Goal: Navigation & Orientation: Find specific page/section

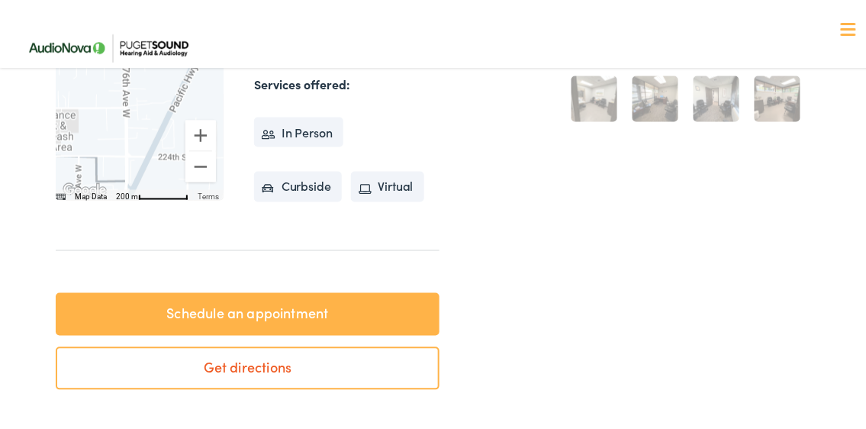
scroll to position [534, 0]
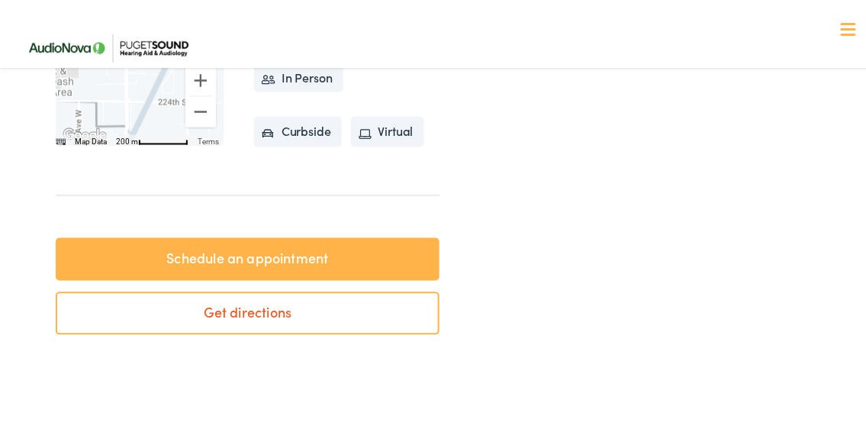
click at [337, 272] on link "Schedule an appointment" at bounding box center [248, 256] width 384 height 43
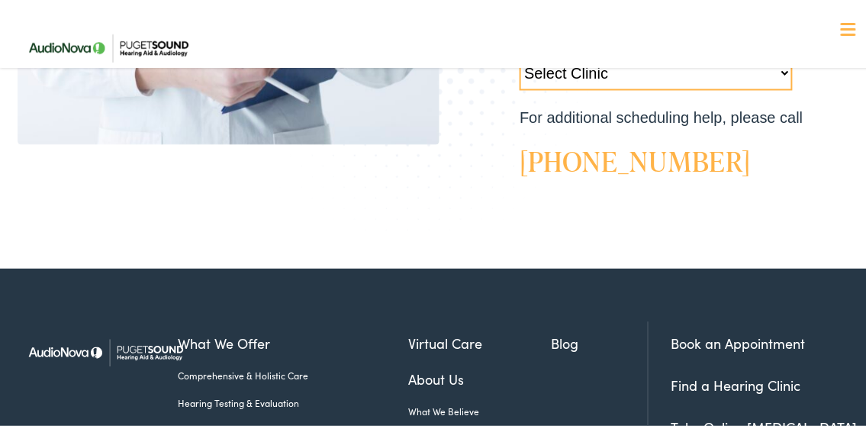
scroll to position [534, 0]
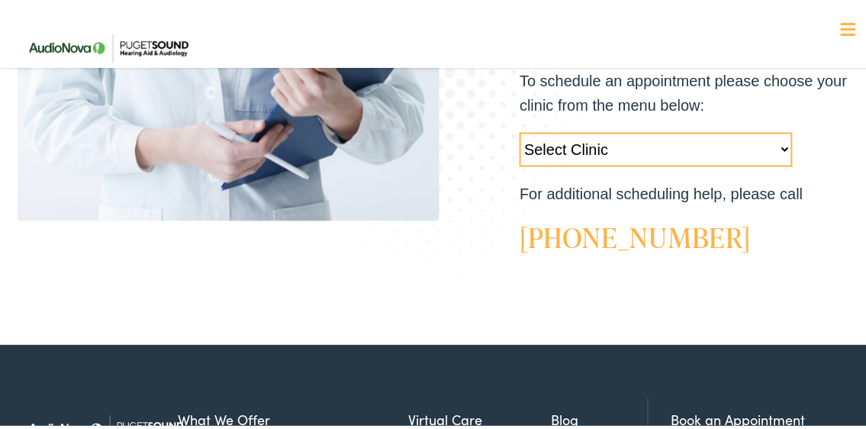
click at [772, 144] on select "Select Clinic Tukwila-WA-AudioNova 14900 Interurban Ave S #185 Tacoma-WA-AudioN…" at bounding box center [655, 147] width 273 height 34
select select "https://pshearing.alpacaaudiology.com/locations/edmonds-wa/"
click at [519, 130] on select "Select Clinic Tukwila-WA-AudioNova 14900 Interurban Ave S #185 Tacoma-WA-AudioN…" at bounding box center [655, 147] width 273 height 34
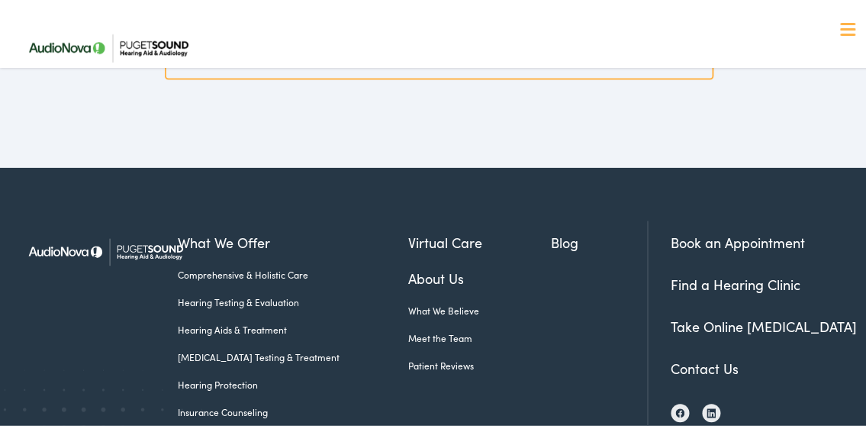
scroll to position [4421, 0]
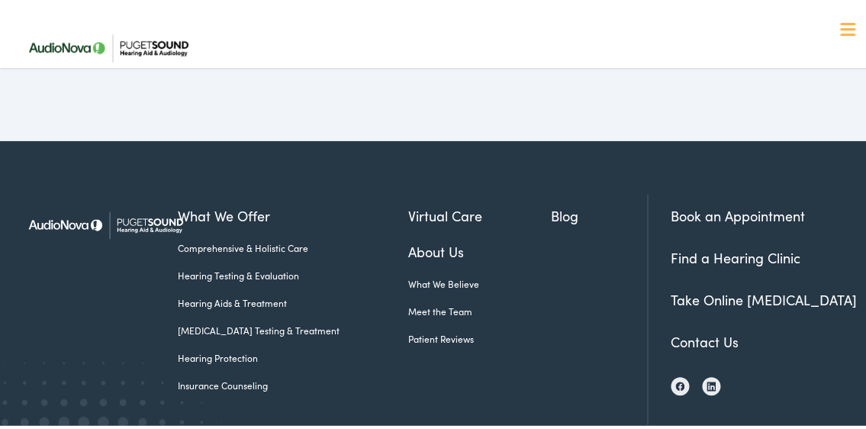
click at [707, 207] on link "Book an Appointment" at bounding box center [738, 213] width 134 height 19
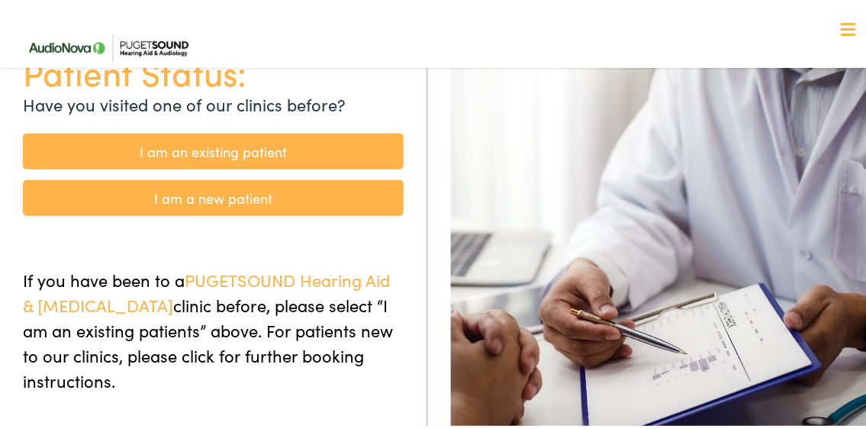
scroll to position [152, 0]
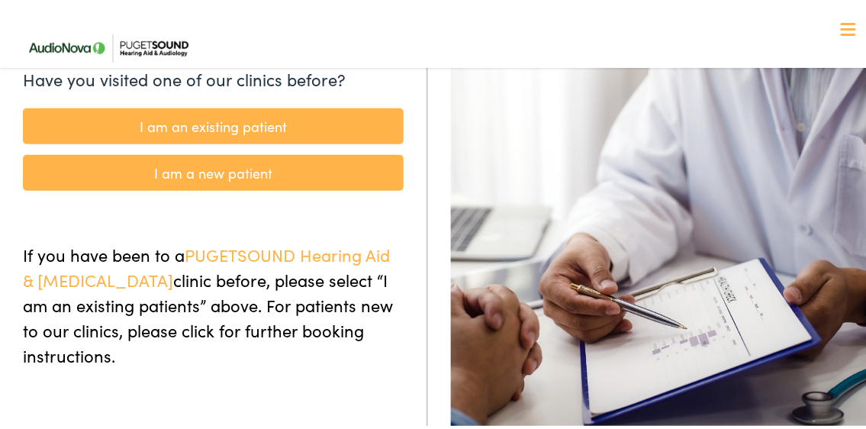
click at [271, 117] on link "I am an existing patient" at bounding box center [213, 123] width 381 height 36
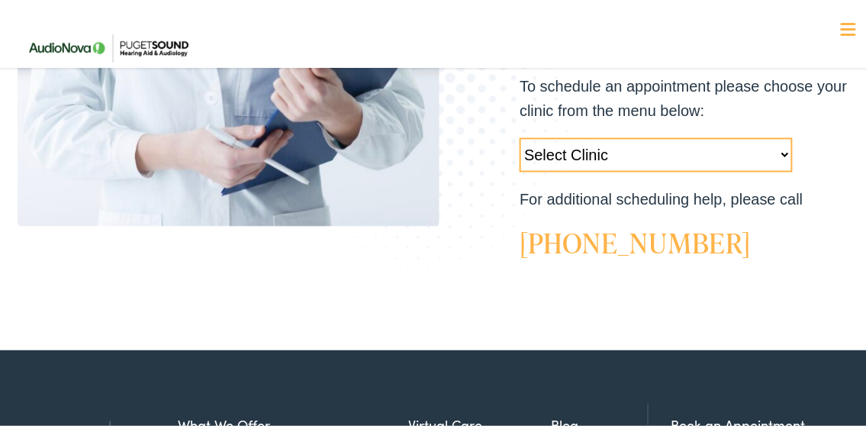
scroll to position [534, 0]
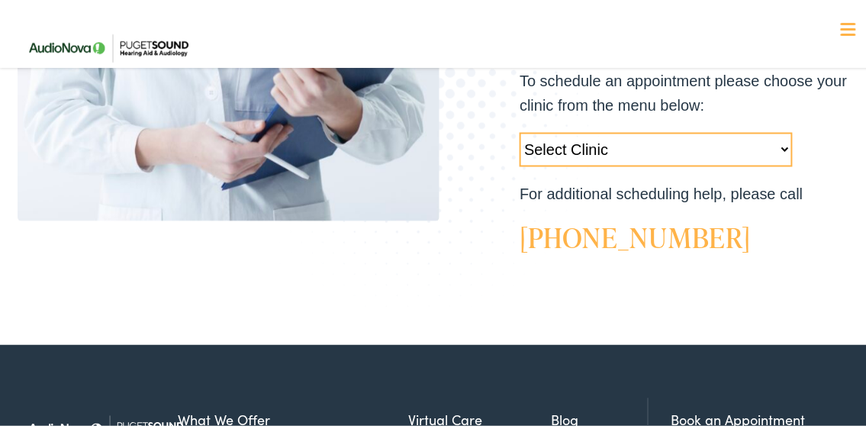
click at [771, 147] on select "Select Clinic Tukwila-WA-AudioNova 14900 Interurban Ave S #185 Tacoma-WA-AudioN…" at bounding box center [655, 147] width 273 height 34
select select "https://pshearing.alpacaaudiology.com/locations/edmonds-wa/"
click at [519, 130] on select "Select Clinic Tukwila-WA-AudioNova 14900 Interurban Ave S #185 Tacoma-WA-AudioN…" at bounding box center [655, 147] width 273 height 34
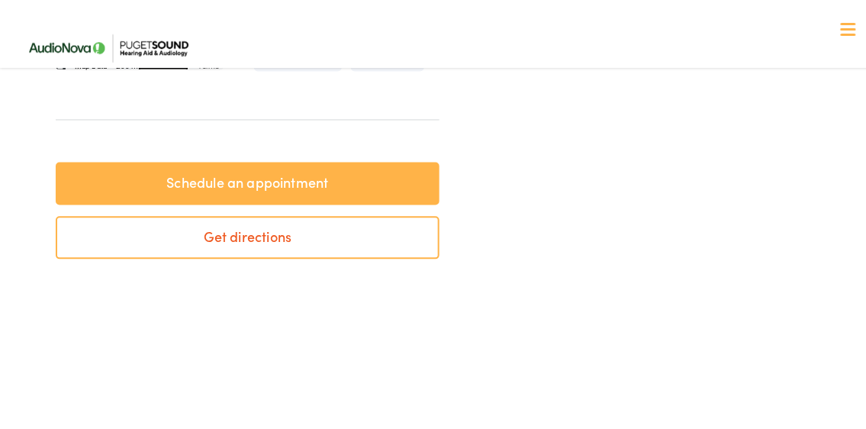
scroll to position [610, 0]
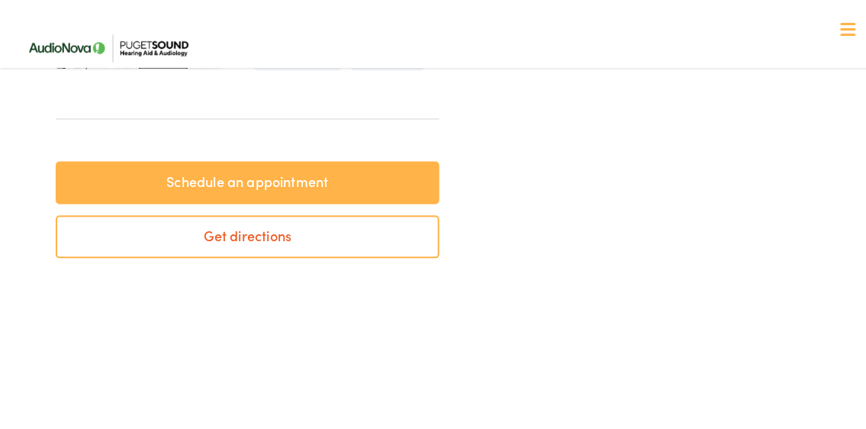
click at [271, 191] on link "Schedule an appointment" at bounding box center [248, 180] width 384 height 43
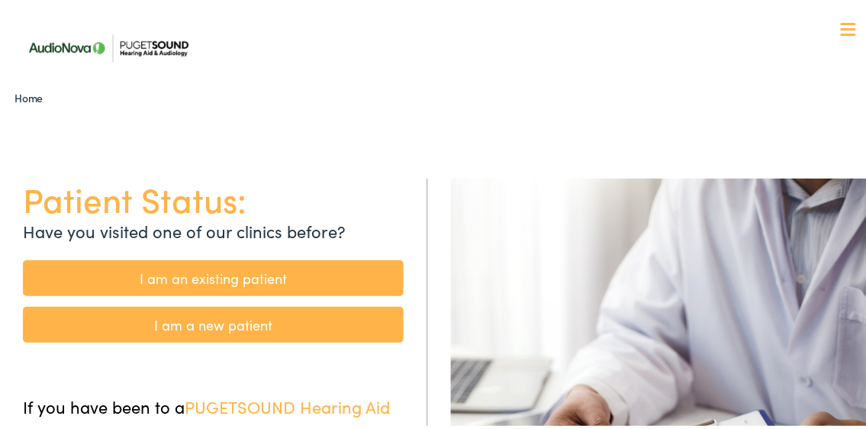
click at [841, 20] on span at bounding box center [848, 21] width 15 height 2
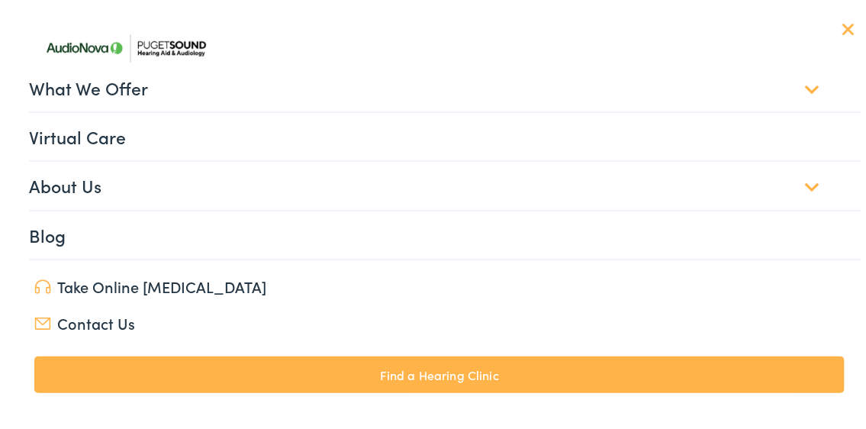
scroll to position [229, 0]
click at [464, 377] on link "Find a Hearing Clinic" at bounding box center [439, 371] width 810 height 37
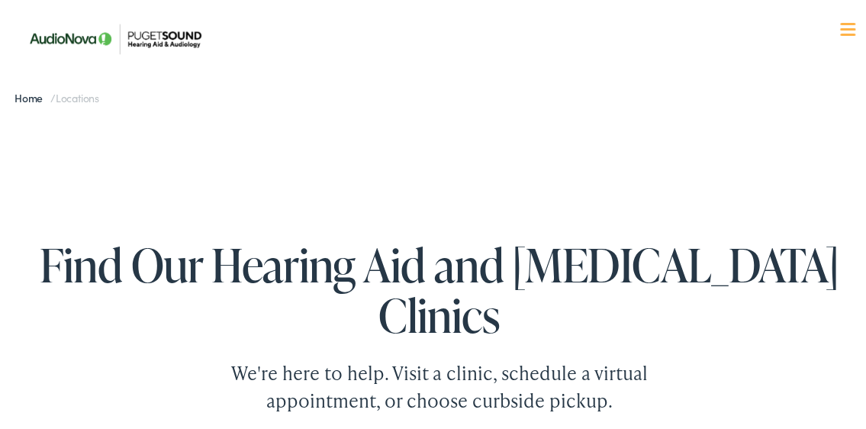
click at [838, 19] on button "Menu Close" at bounding box center [830, 26] width 51 height 17
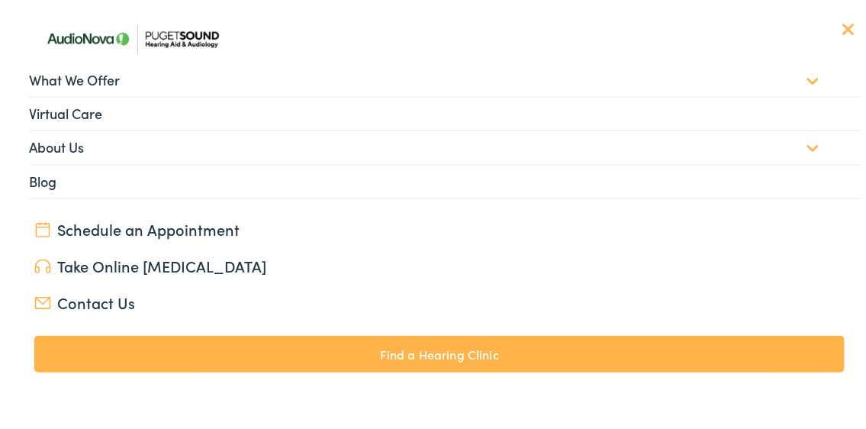
click at [842, 29] on span at bounding box center [848, 26] width 12 height 12
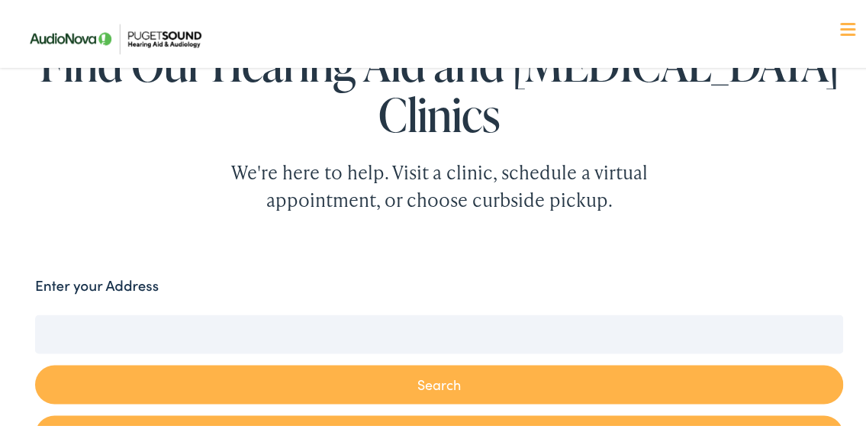
scroll to position [229, 0]
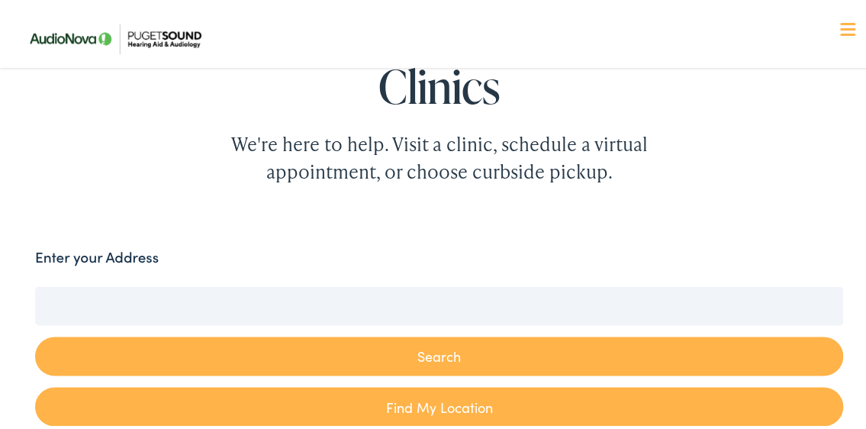
click at [404, 284] on input "Enter your Address" at bounding box center [439, 303] width 809 height 38
click at [410, 384] on link "Find My Location" at bounding box center [439, 403] width 809 height 39
type input "[PERSON_NAME], [US_STATE]"
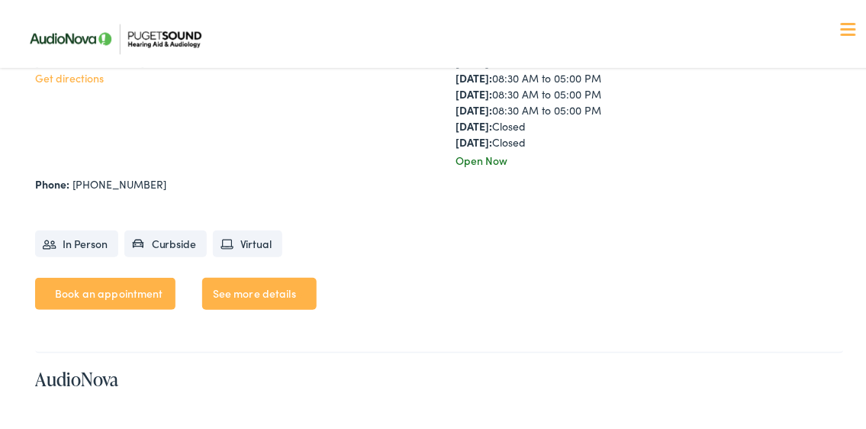
scroll to position [1372, 0]
